Goal: Task Accomplishment & Management: Manage account settings

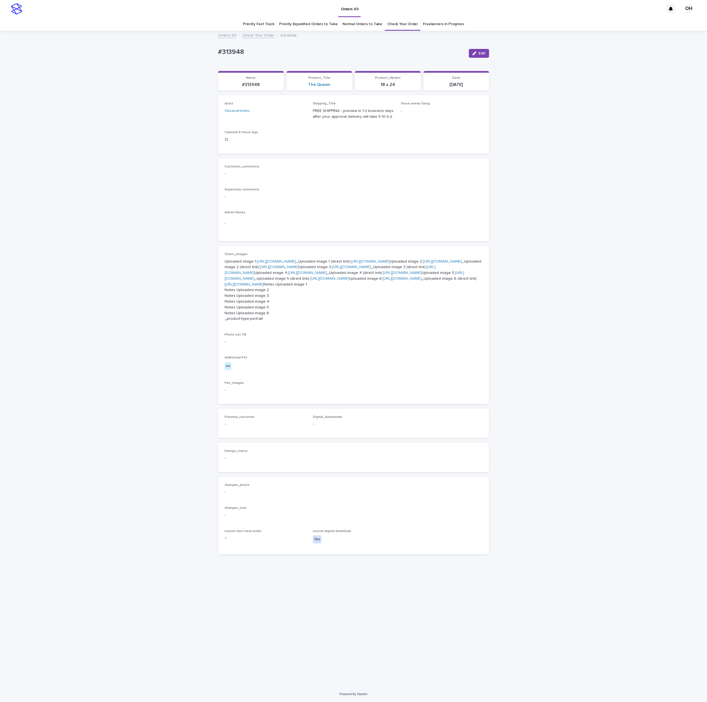
click at [423, 264] on link "[URL][DOMAIN_NAME]" at bounding box center [442, 262] width 39 height 4
drag, startPoint x: 253, startPoint y: 52, endPoint x: 205, endPoint y: 49, distance: 47.6
click at [177, 56] on div "Loading... Saving… Loading... Saving… #313948 Edit #313948 Edit Sorry, there wa…" at bounding box center [353, 358] width 707 height 655
copy p "#313948"
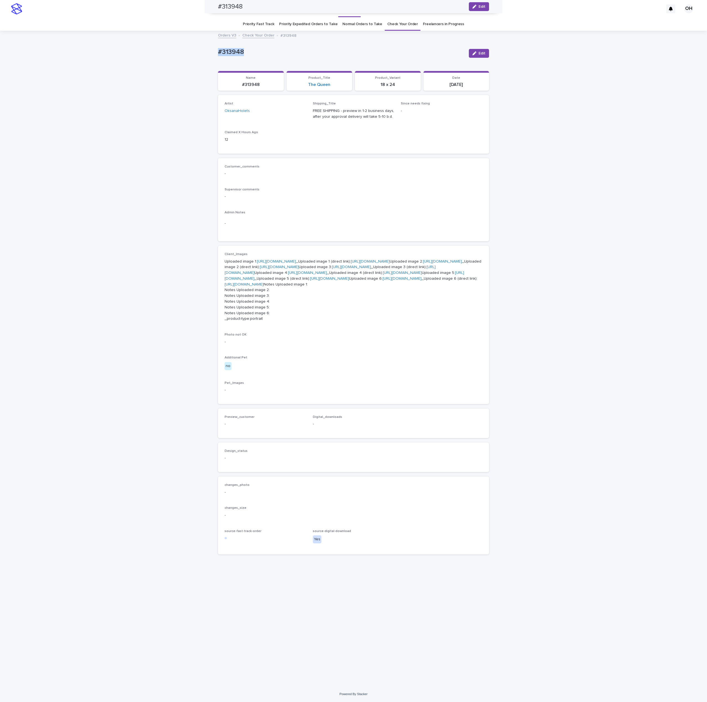
click at [342, 221] on p "-" at bounding box center [354, 224] width 258 height 6
click at [263, 259] on p "Uploaded image 1: [URL][DOMAIN_NAME] _Uploaded image 1 (direct link): [URL][DOM…" at bounding box center [354, 290] width 258 height 63
click at [423, 260] on link "[URL][DOMAIN_NAME]" at bounding box center [442, 262] width 39 height 4
drag, startPoint x: 415, startPoint y: 129, endPoint x: 457, endPoint y: 68, distance: 74.3
click at [415, 188] on div "Supervisor comments -" at bounding box center [354, 196] width 258 height 16
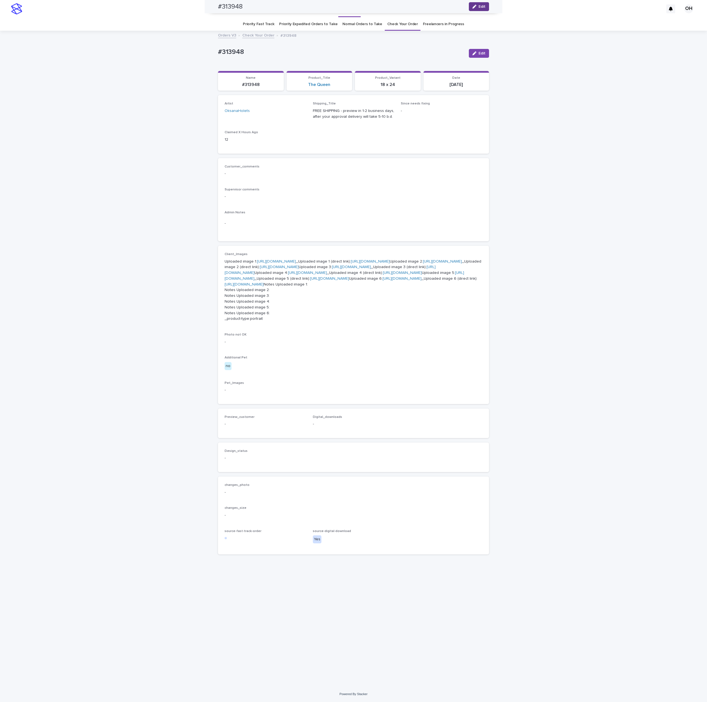
click at [477, 4] on button "Edit" at bounding box center [479, 6] width 20 height 9
click at [237, 433] on span "Add" at bounding box center [240, 431] width 7 height 4
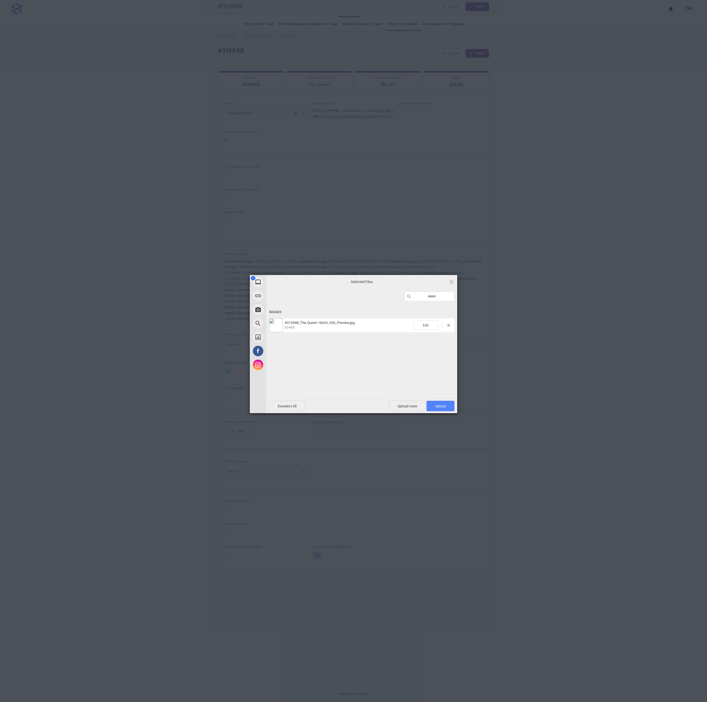
click at [443, 401] on span "Upload 1" at bounding box center [440, 406] width 28 height 11
click at [574, 316] on div "My Device Link (URL) Take Photo Web Search Unsplash Facebook Instagram Uploaded…" at bounding box center [353, 351] width 707 height 702
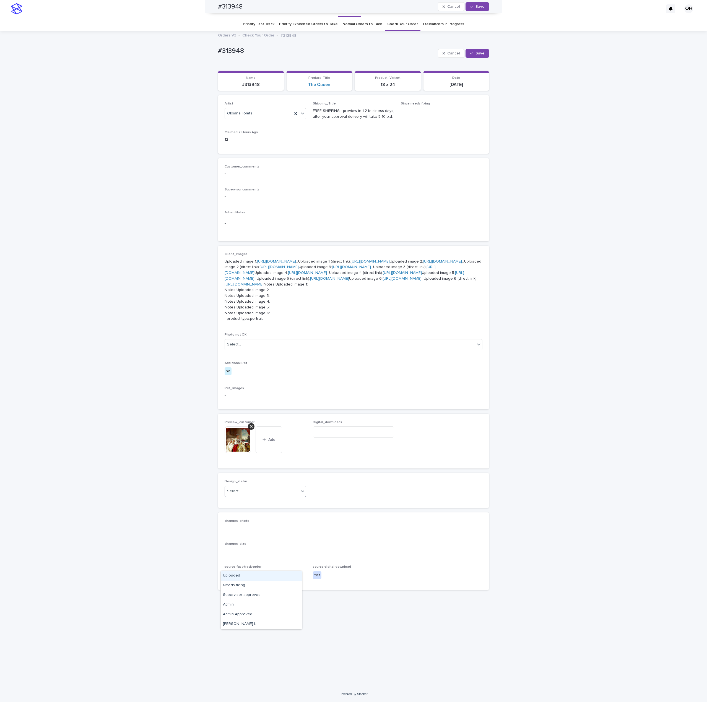
click at [236, 494] on div "Select..." at bounding box center [234, 492] width 14 height 6
click at [237, 578] on div "Uploaded" at bounding box center [261, 576] width 81 height 10
click at [470, 7] on div "button" at bounding box center [473, 7] width 6 height 4
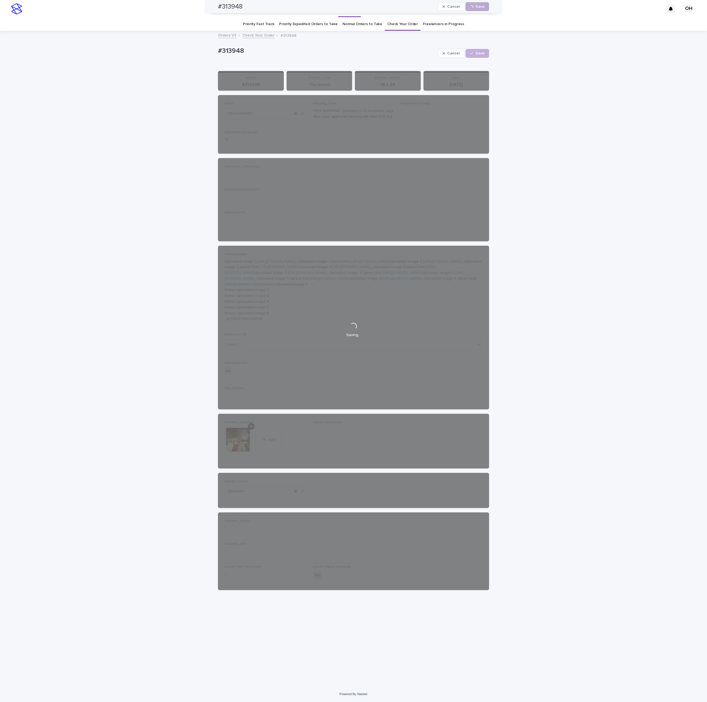
scroll to position [0, 0]
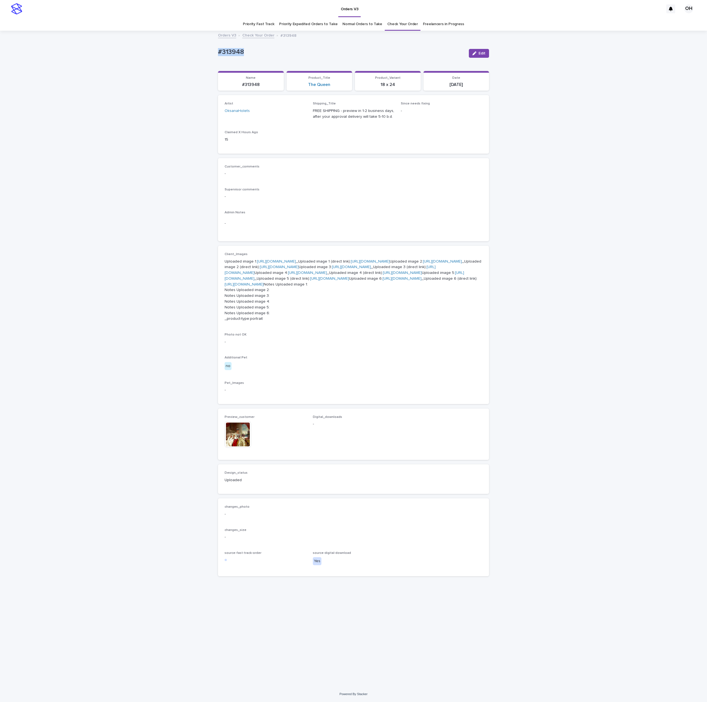
drag, startPoint x: 263, startPoint y: 46, endPoint x: 232, endPoint y: 45, distance: 31.0
click at [194, 56] on div "Loading... Saving… Loading... Saving… #313948 Edit #313948 Edit Sorry, there wa…" at bounding box center [353, 358] width 707 height 655
copy p "#313948"
click at [481, 55] on button "Edit" at bounding box center [479, 53] width 20 height 9
click at [333, 438] on input at bounding box center [354, 432] width 82 height 11
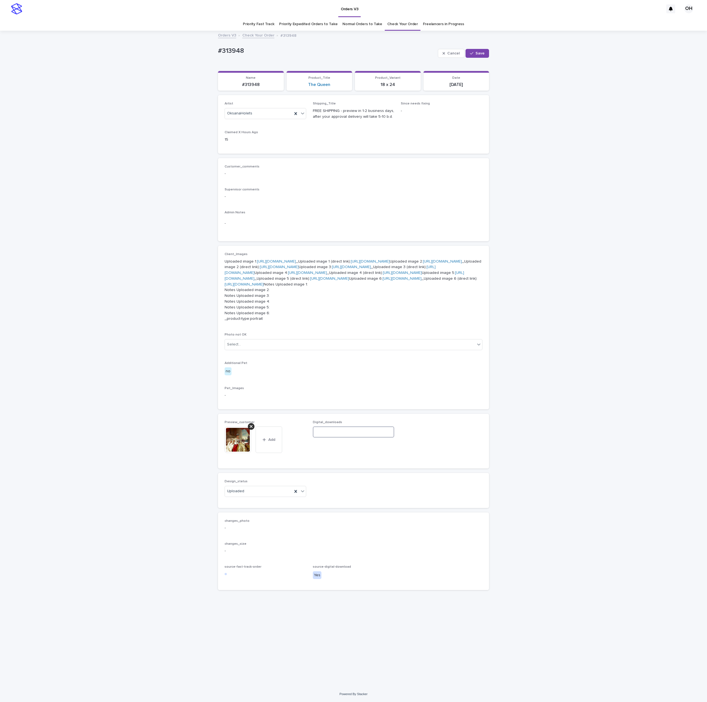
paste input "**********"
type input "**********"
click at [475, 54] on span "Save" at bounding box center [479, 53] width 9 height 4
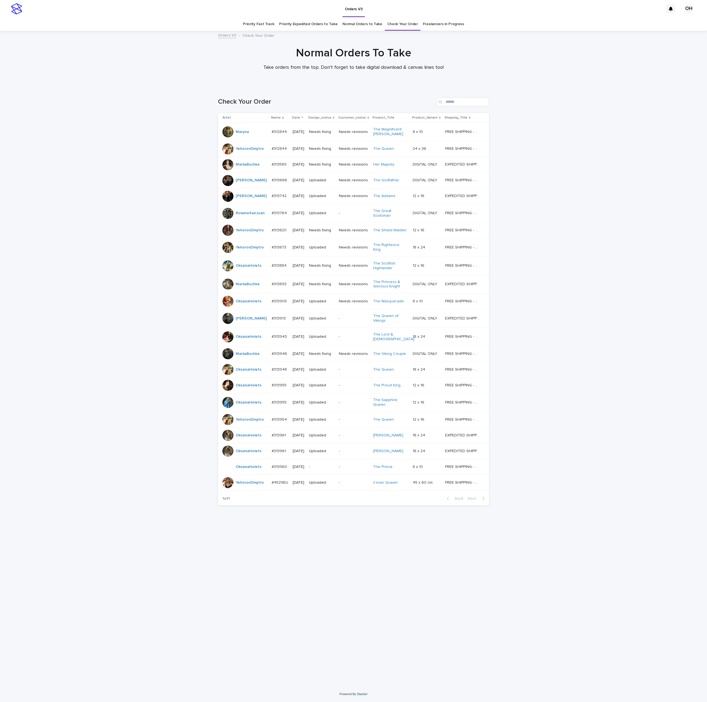
click at [279, 467] on div "#313960 #313960" at bounding box center [280, 467] width 17 height 9
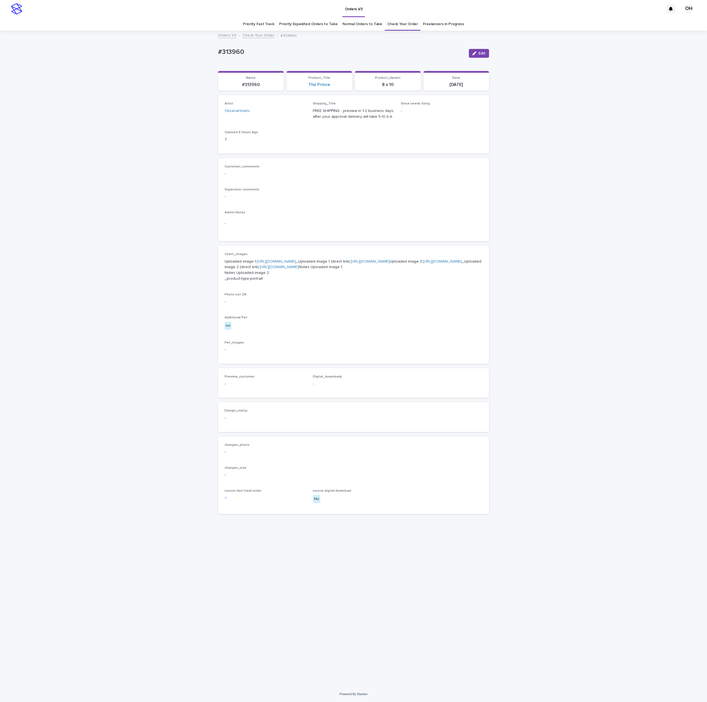
click at [341, 190] on p "Supervisor comments" at bounding box center [354, 190] width 258 height 4
click at [268, 270] on p "Uploaded image 1: [URL][DOMAIN_NAME] _Uploaded image 1 (direct link): [URL][DOM…" at bounding box center [354, 270] width 258 height 23
click at [277, 264] on link "[URL][DOMAIN_NAME]" at bounding box center [276, 262] width 39 height 4
click at [423, 264] on link "[URL][DOMAIN_NAME]" at bounding box center [442, 262] width 39 height 4
click at [496, 237] on div "Loading... Saving… Loading... Saving… #313960 Edit #313960 Edit Sorry, there wa…" at bounding box center [353, 358] width 707 height 655
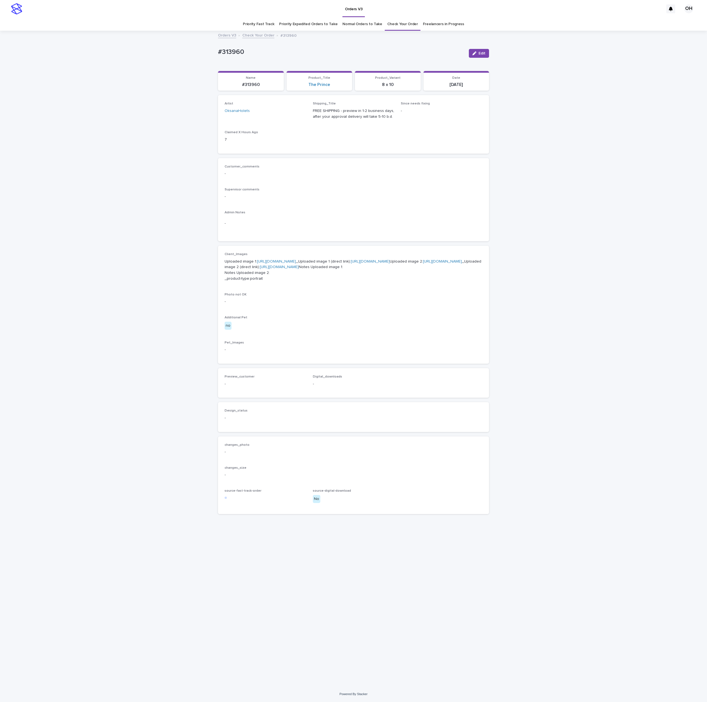
click at [408, 252] on p "Client_Images" at bounding box center [354, 254] width 258 height 4
click at [390, 263] on p "Uploaded image 1: [URL][DOMAIN_NAME] _Uploaded image 1 (direct link): [URL][DOM…" at bounding box center [354, 270] width 258 height 23
click at [412, 221] on p "-" at bounding box center [354, 224] width 258 height 6
click at [397, 28] on link "Check Your Order" at bounding box center [402, 24] width 31 height 13
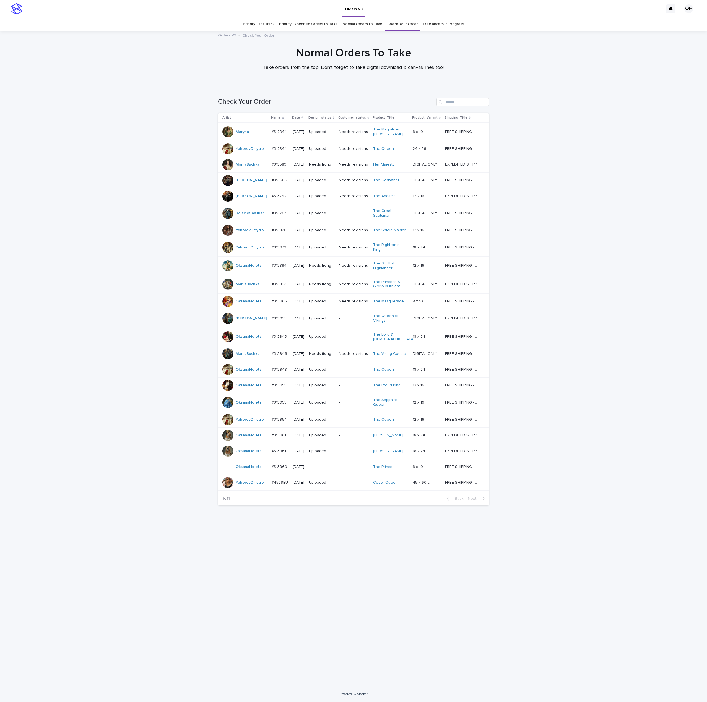
click at [272, 464] on p "#313960" at bounding box center [280, 467] width 17 height 6
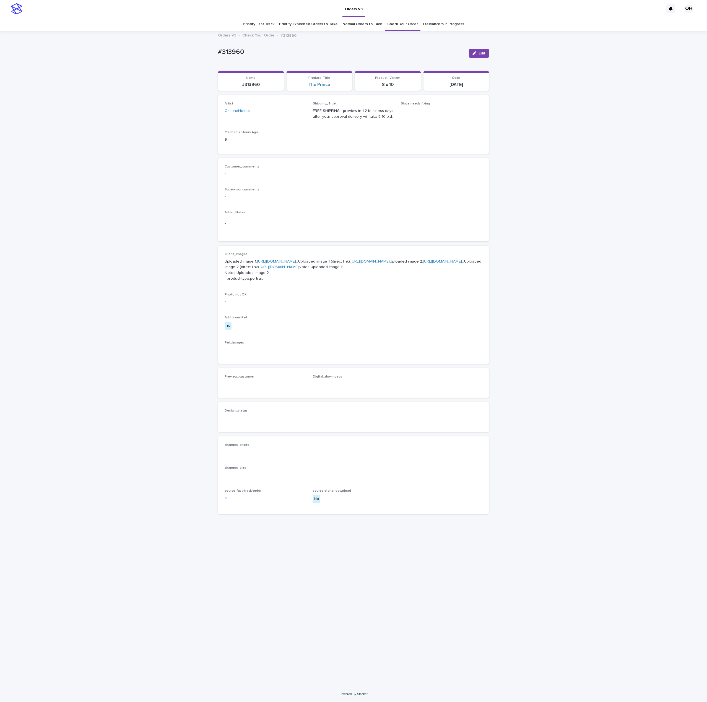
drag, startPoint x: 389, startPoint y: 199, endPoint x: 355, endPoint y: 178, distance: 39.1
click at [386, 199] on p "-" at bounding box center [354, 197] width 258 height 6
drag, startPoint x: 251, startPoint y: 51, endPoint x: 210, endPoint y: 51, distance: 41.8
click at [210, 51] on div "Loading... Saving… Loading... Saving… #313960 Edit #313960 Edit Sorry, there wa…" at bounding box center [353, 358] width 707 height 655
copy p "#313960"
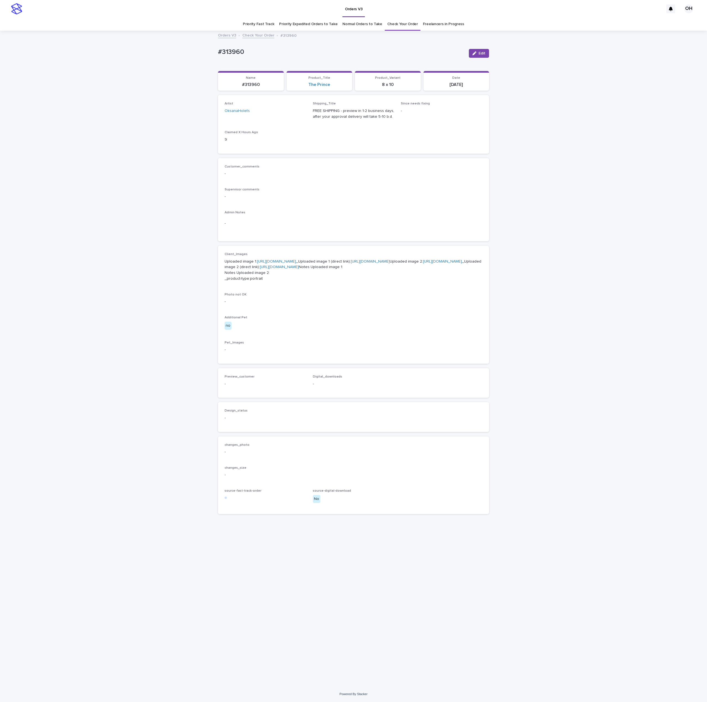
click at [293, 155] on div "Loading... Saving… Artist OksanaHolets Shipping_Title FREE SHIPPING - preview i…" at bounding box center [353, 126] width 271 height 63
click at [249, 52] on p "#313960" at bounding box center [341, 52] width 246 height 8
drag, startPoint x: 248, startPoint y: 45, endPoint x: 204, endPoint y: 52, distance: 44.5
click at [204, 52] on div "Loading... Saving… Loading... Saving… #313960 Edit #313960 Edit Sorry, there wa…" at bounding box center [353, 358] width 707 height 655
copy p "#313960"
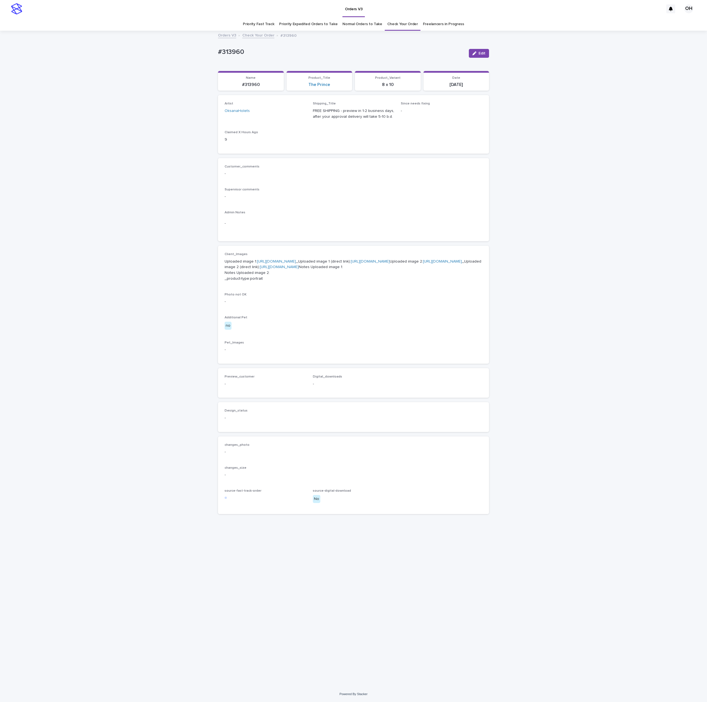
click at [302, 161] on div "Customer_comments - Supervisor comments - Admin Notes -" at bounding box center [353, 200] width 271 height 84
click at [481, 52] on span "Edit" at bounding box center [481, 53] width 7 height 4
click at [239, 395] on button "Add" at bounding box center [238, 391] width 27 height 9
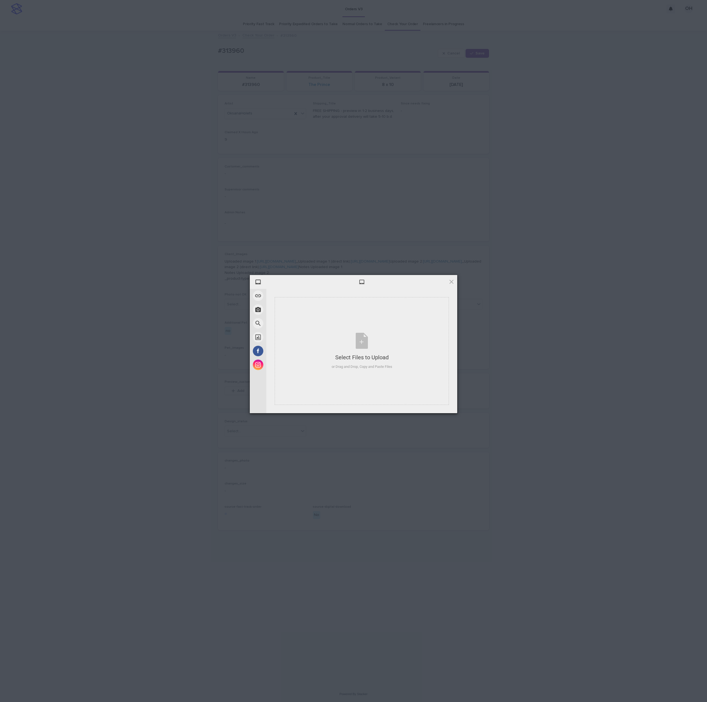
drag, startPoint x: 608, startPoint y: 147, endPoint x: 587, endPoint y: 118, distance: 36.3
click at [605, 139] on div "My Device Link (URL) Take Photo Web Search Unsplash Facebook Instagram Select F…" at bounding box center [353, 351] width 707 height 702
click at [377, 348] on div "Select Files to Upload or Drag and Drop, Copy and Paste Files" at bounding box center [362, 351] width 61 height 37
click at [447, 339] on span at bounding box center [448, 340] width 3 height 3
drag, startPoint x: 446, startPoint y: 403, endPoint x: 444, endPoint y: 405, distance: 3.7
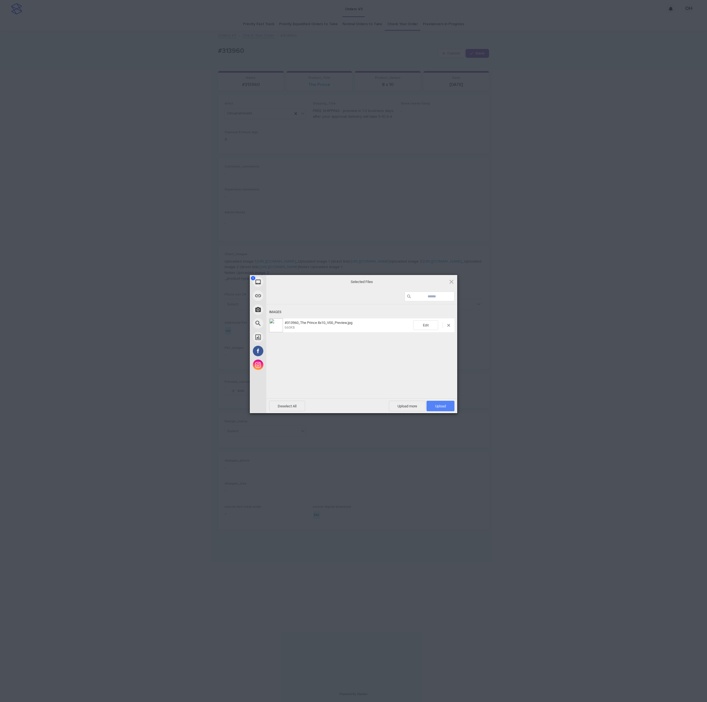
click at [444, 405] on span "Upload 1" at bounding box center [440, 406] width 28 height 11
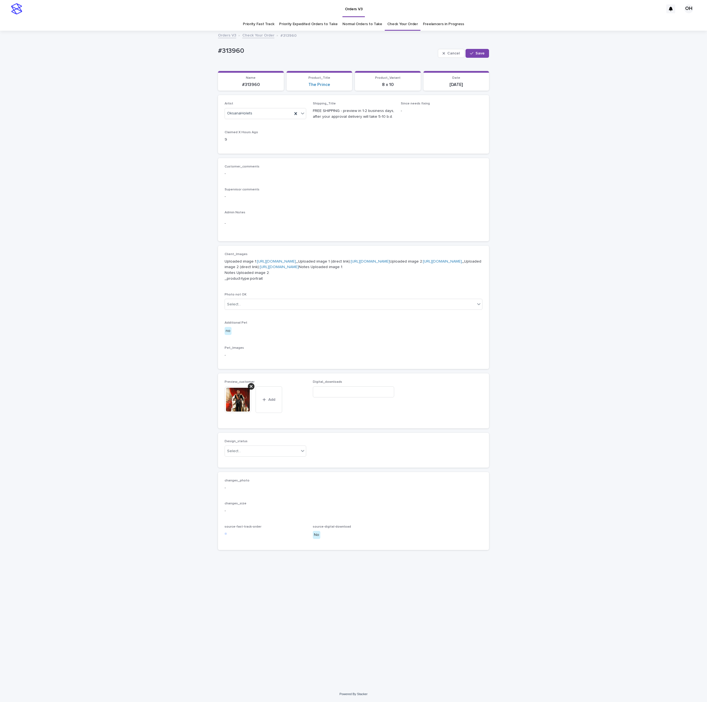
drag, startPoint x: 531, startPoint y: 295, endPoint x: 429, endPoint y: 380, distance: 132.9
click at [530, 295] on div "Loading... Saving… Loading... Saving… #313960 Cancel Save #313960 Cancel Save S…" at bounding box center [353, 358] width 707 height 655
drag, startPoint x: 292, startPoint y: 496, endPoint x: 285, endPoint y: 502, distance: 9.5
click at [290, 461] on div "Design_status Select..." at bounding box center [266, 451] width 82 height 22
drag, startPoint x: 285, startPoint y: 502, endPoint x: 282, endPoint y: 507, distance: 5.5
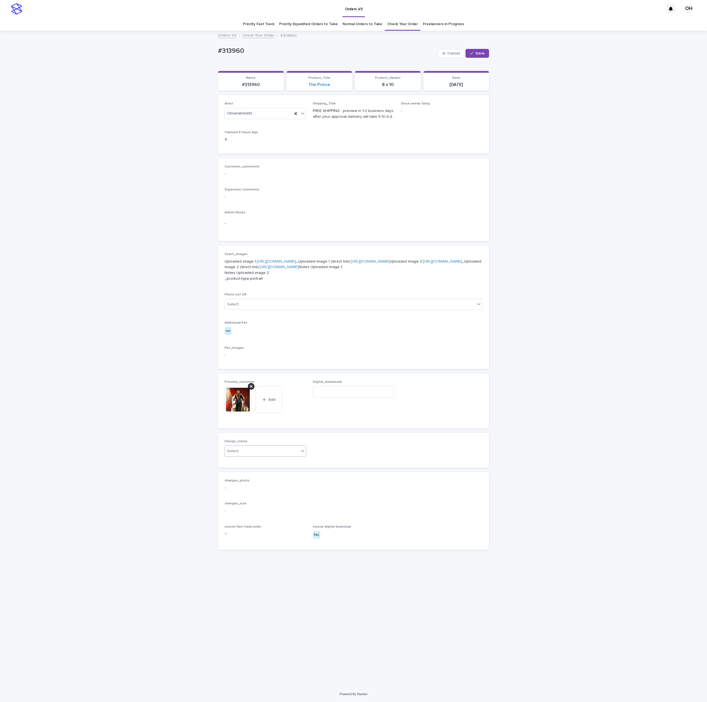
click at [285, 456] on div "Select..." at bounding box center [262, 451] width 74 height 9
click at [270, 514] on div "Uploaded" at bounding box center [265, 514] width 81 height 10
drag, startPoint x: 478, startPoint y: 59, endPoint x: 477, endPoint y: 54, distance: 4.8
click at [477, 59] on div "Cancel Save" at bounding box center [463, 53] width 51 height 22
click at [477, 54] on span "Save" at bounding box center [479, 53] width 9 height 4
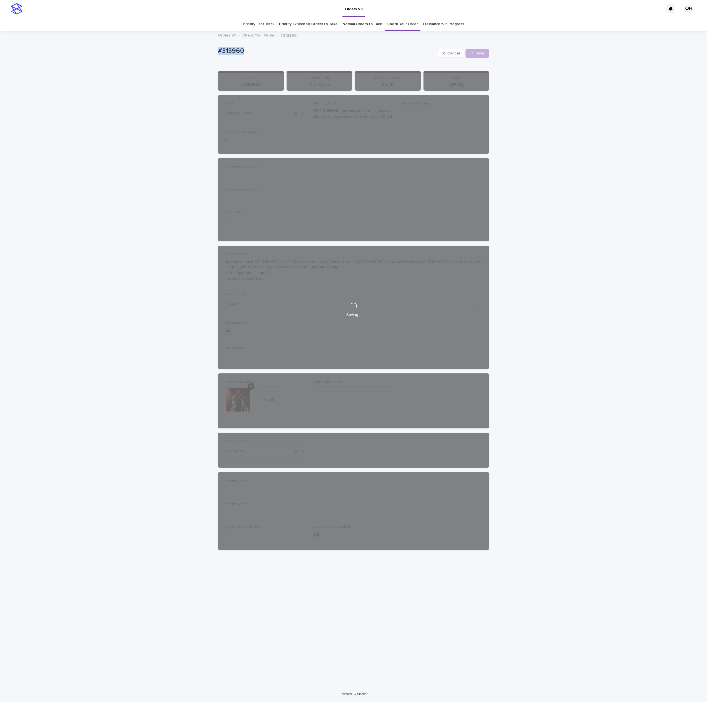
drag, startPoint x: 292, startPoint y: 55, endPoint x: 231, endPoint y: 51, distance: 60.7
click at [200, 55] on div "Loading... Saving… Loading... Saving… #313960 Cancel Save #313960 Cancel Loadin…" at bounding box center [353, 358] width 707 height 655
drag, startPoint x: 236, startPoint y: 53, endPoint x: 235, endPoint y: 58, distance: 5.6
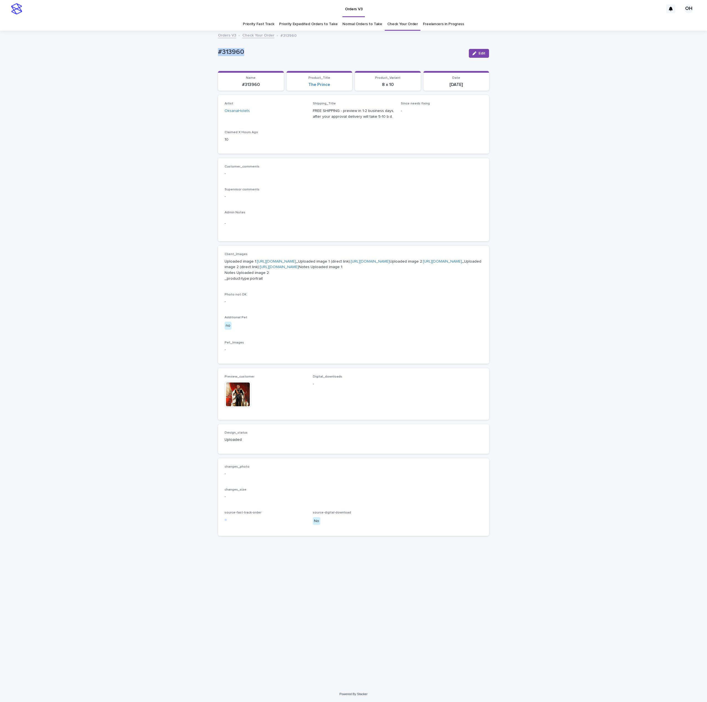
copy p "#313960"
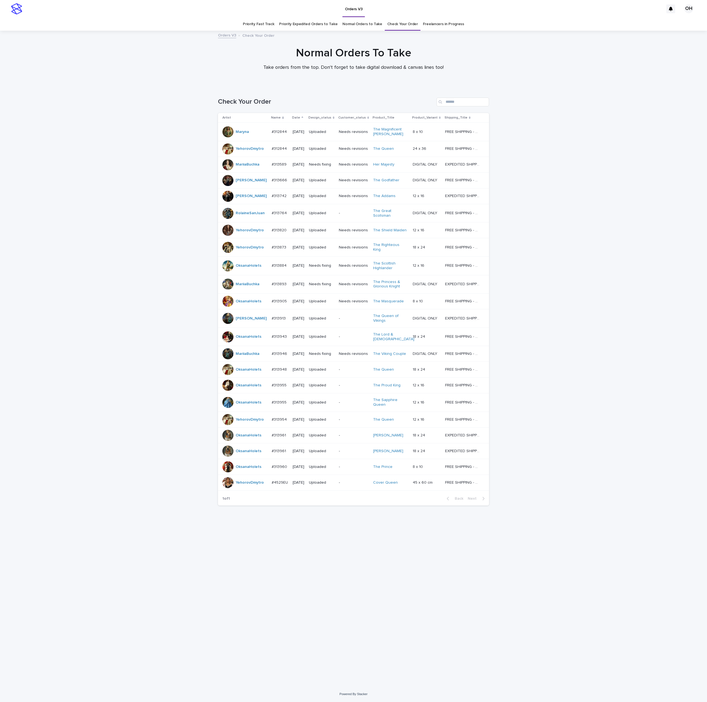
click at [285, 266] on td "#313884 #313884" at bounding box center [279, 266] width 21 height 19
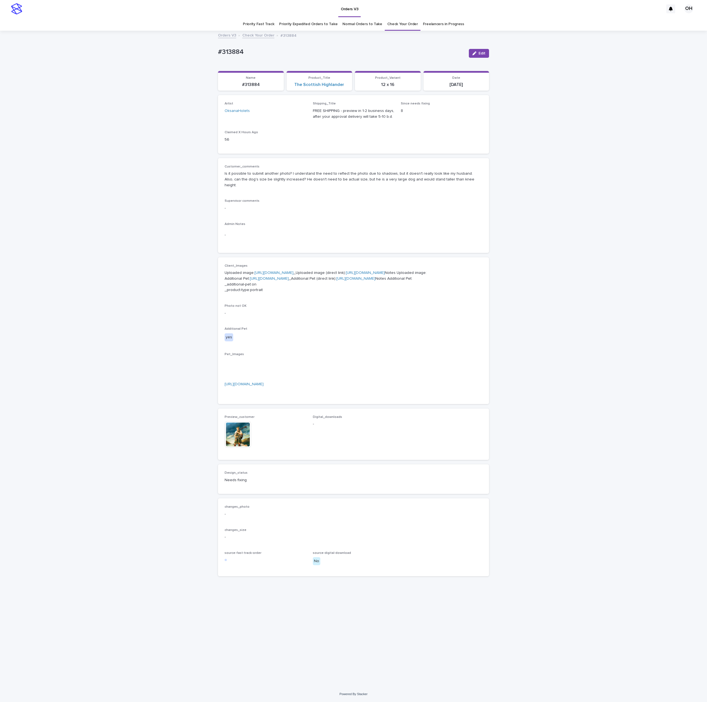
click at [254, 274] on link "[URL][DOMAIN_NAME]" at bounding box center [273, 273] width 39 height 4
click at [234, 448] on img at bounding box center [238, 434] width 27 height 27
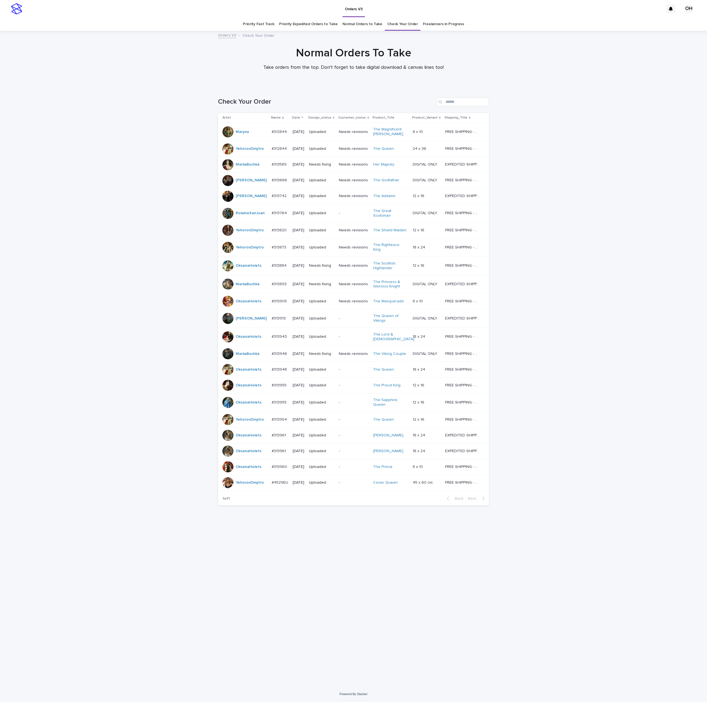
click at [282, 267] on div "#313884 #313884" at bounding box center [280, 265] width 17 height 9
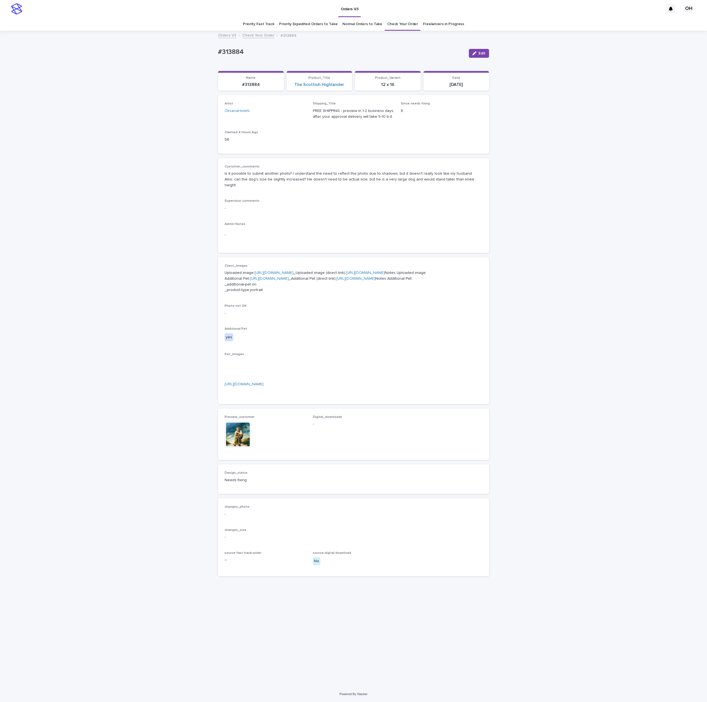
scroll to position [2, 0]
